Goal: Communication & Community: Answer question/provide support

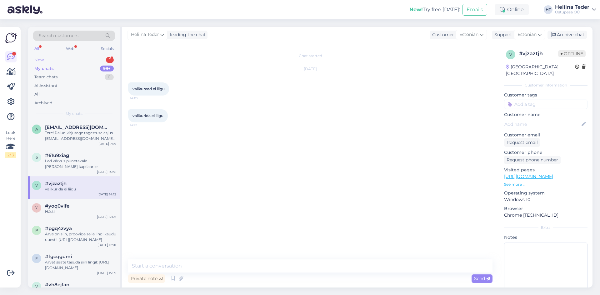
click at [57, 61] on div "New 1" at bounding box center [74, 60] width 82 height 9
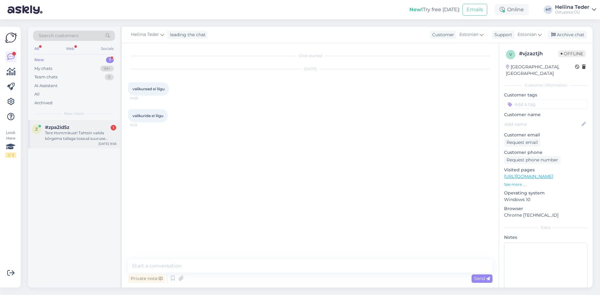
click at [72, 138] on div "Tere Hommikust! Tahtsin valida kõrgema tallaga tossud suuruse [PERSON_NAME] aga…" at bounding box center [80, 135] width 71 height 11
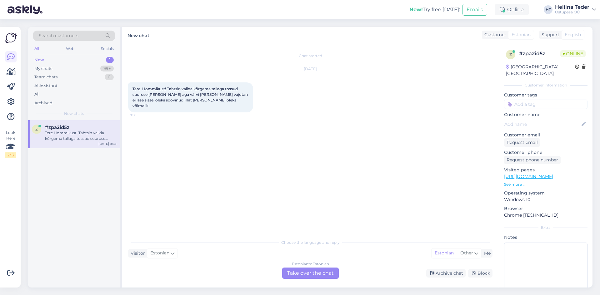
click at [310, 275] on div "Estonian to Estonian Take over the chat" at bounding box center [310, 273] width 57 height 11
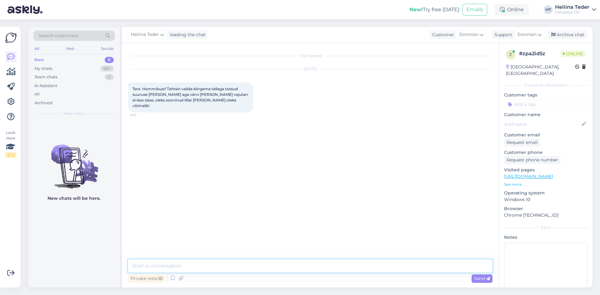
click at [260, 265] on textarea at bounding box center [310, 266] width 364 height 13
type textarea "Tere! [PERSON_NAME] ei lase valida, siis on toode laost otsas ning ostu soorita…"
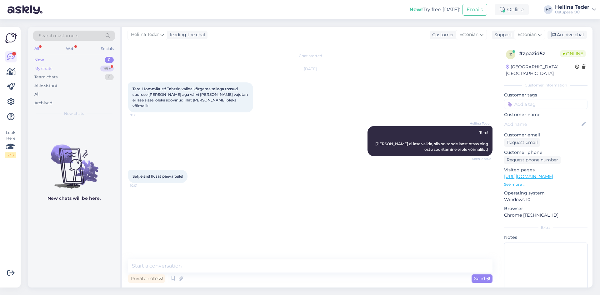
click at [54, 71] on div "My chats 99+" at bounding box center [74, 68] width 82 height 9
click at [45, 58] on div "New 0" at bounding box center [74, 60] width 82 height 9
click at [56, 67] on div "My chats 99+" at bounding box center [74, 68] width 82 height 9
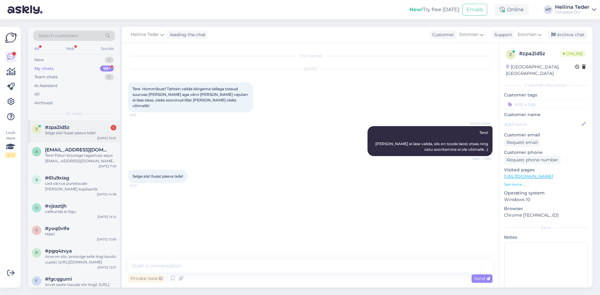
click at [77, 137] on div "z #zpa2id5z 1 Selge siis! Ilusat päeva teile! [DATE] 10:01" at bounding box center [74, 131] width 92 height 22
click at [189, 265] on textarea at bounding box center [310, 266] width 364 height 13
type textarea "Ilusat päeva Teilegi! :)"
